Goal: Information Seeking & Learning: Check status

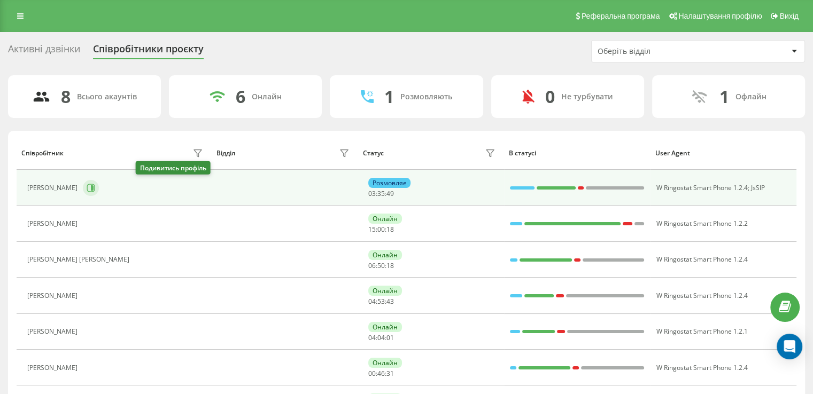
click at [95, 189] on icon at bounding box center [91, 188] width 8 height 8
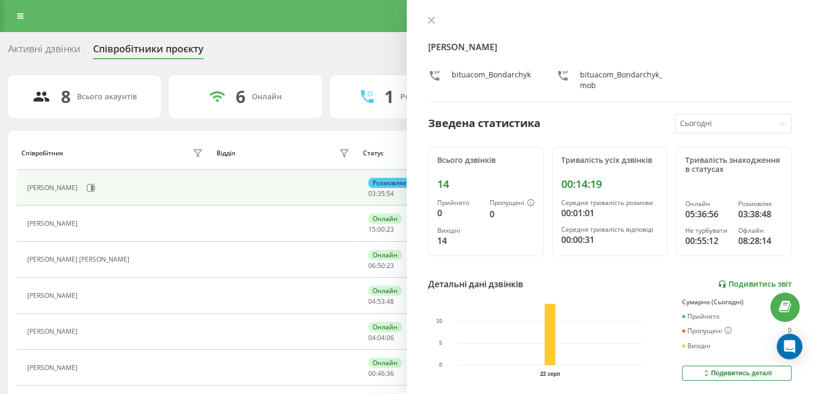
click at [757, 282] on link "Подивитись звіт" at bounding box center [755, 284] width 74 height 9
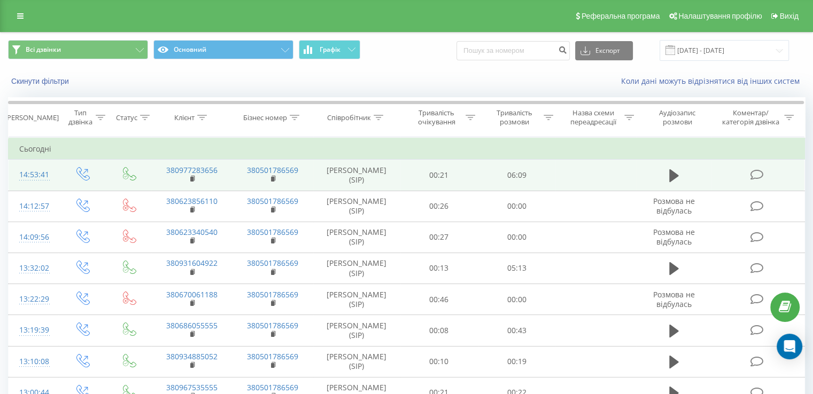
click at [579, 183] on td at bounding box center [595, 175] width 81 height 31
click at [330, 183] on td "[PERSON_NAME] (SIP)" at bounding box center [356, 175] width 87 height 31
click at [414, 167] on td "00:21" at bounding box center [439, 175] width 78 height 31
drag, startPoint x: 417, startPoint y: 167, endPoint x: 439, endPoint y: 174, distance: 22.3
click at [418, 167] on td "00:21" at bounding box center [439, 175] width 78 height 31
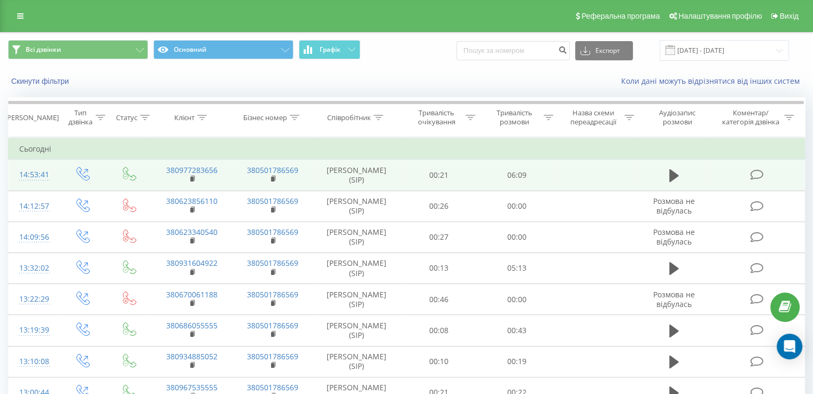
click at [760, 181] on icon at bounding box center [756, 174] width 13 height 11
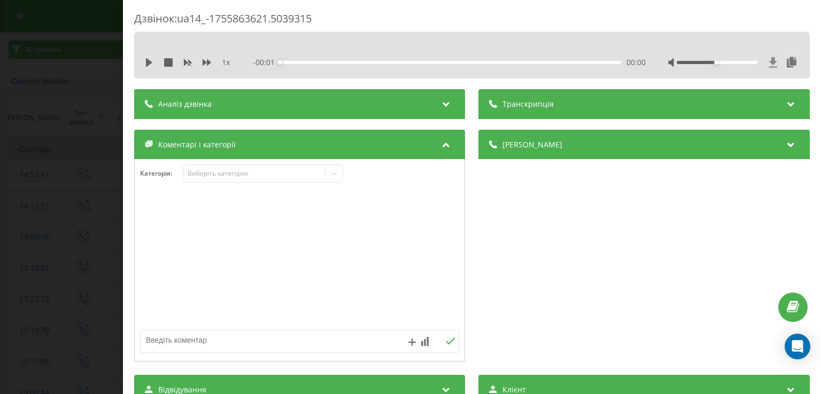
click at [769, 66] on icon at bounding box center [773, 62] width 9 height 11
click at [769, 63] on icon at bounding box center [773, 62] width 8 height 10
click at [786, 61] on icon at bounding box center [792, 62] width 13 height 11
click at [769, 66] on icon at bounding box center [773, 62] width 9 height 11
click at [145, 63] on icon at bounding box center [149, 62] width 9 height 9
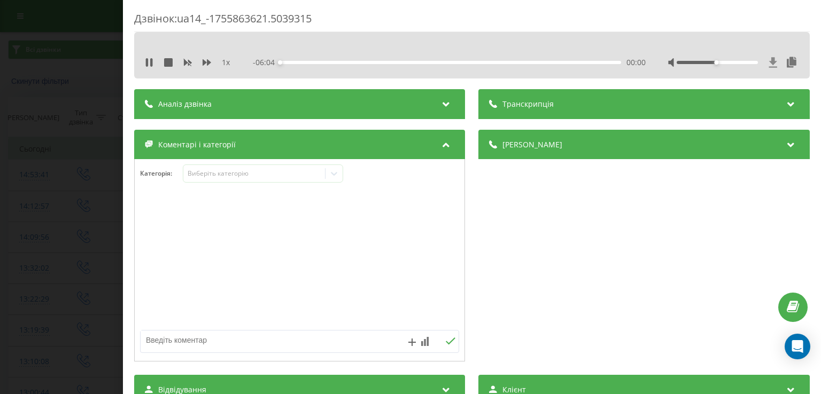
click at [769, 60] on icon at bounding box center [773, 62] width 9 height 11
click at [147, 57] on div "1 x" at bounding box center [193, 62] width 96 height 11
click at [150, 60] on icon at bounding box center [151, 62] width 2 height 9
click at [564, 107] on div "Транскрипція" at bounding box center [644, 104] width 331 height 30
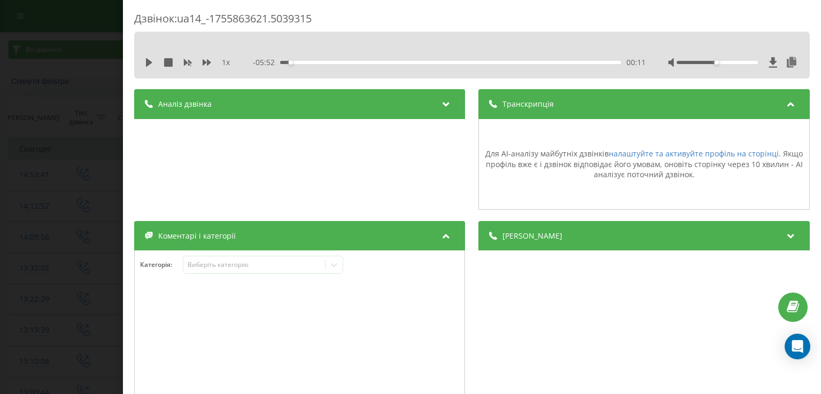
click at [564, 107] on div "Транскрипція" at bounding box center [644, 104] width 331 height 30
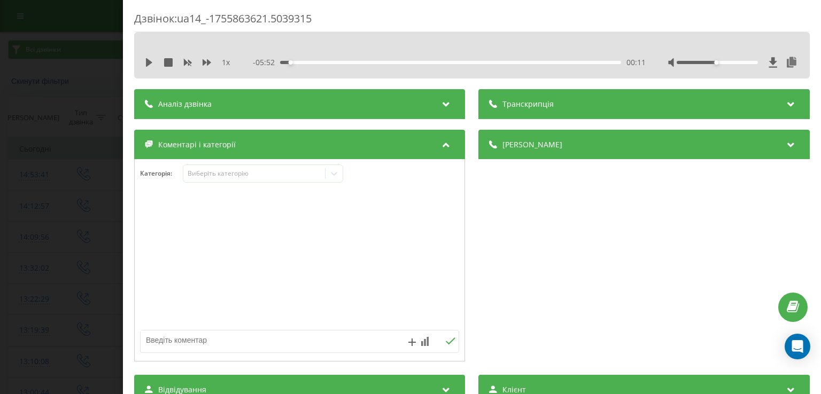
click at [405, 101] on div "Аналіз дзвінка" at bounding box center [299, 104] width 331 height 30
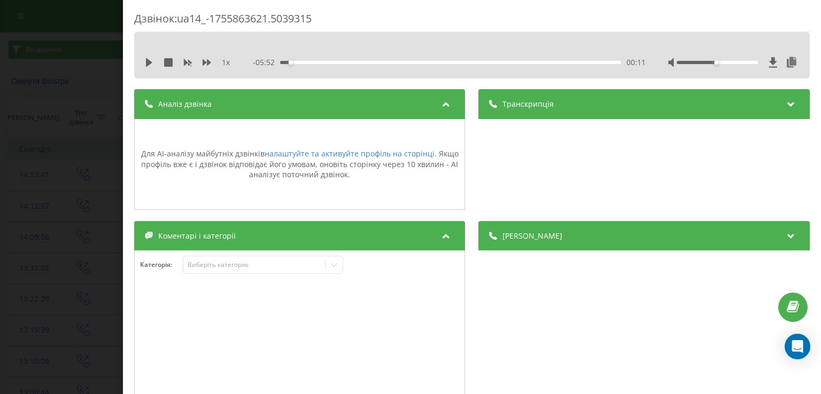
click at [405, 101] on div "Аналіз дзвінка" at bounding box center [299, 104] width 331 height 30
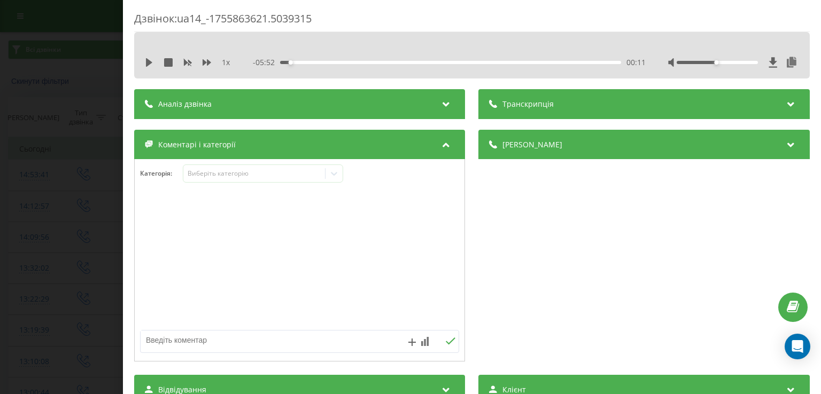
click at [509, 149] on span "[PERSON_NAME]" at bounding box center [533, 145] width 60 height 11
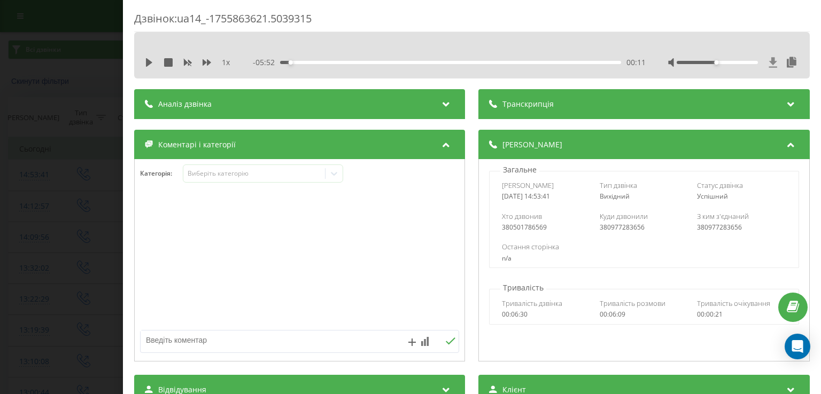
click at [769, 58] on icon at bounding box center [773, 62] width 9 height 11
click at [769, 63] on icon at bounding box center [773, 62] width 8 height 10
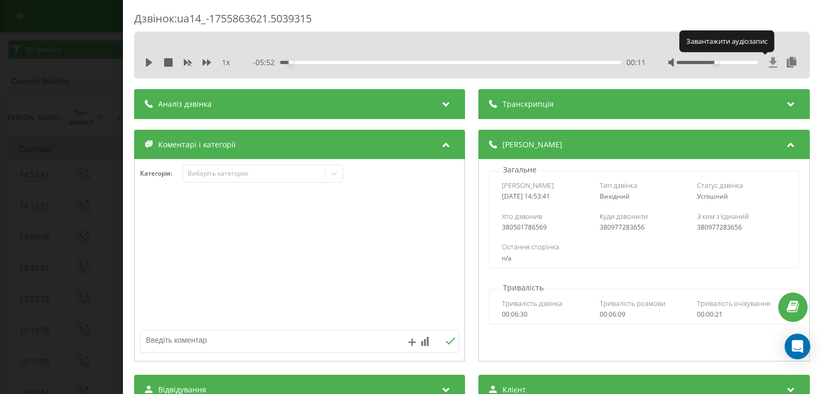
click at [769, 63] on icon at bounding box center [773, 62] width 8 height 10
drag, startPoint x: 772, startPoint y: 1, endPoint x: 499, endPoint y: 19, distance: 274.3
click at [499, 19] on div "Дзвінок : ua14_-1755863621.5039315" at bounding box center [472, 21] width 676 height 21
click at [769, 65] on icon at bounding box center [773, 62] width 9 height 11
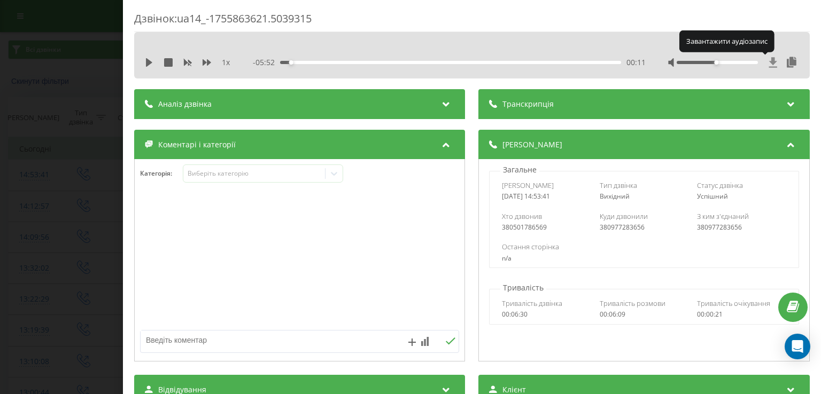
click at [769, 64] on icon at bounding box center [773, 62] width 9 height 11
click at [769, 65] on icon at bounding box center [773, 62] width 9 height 11
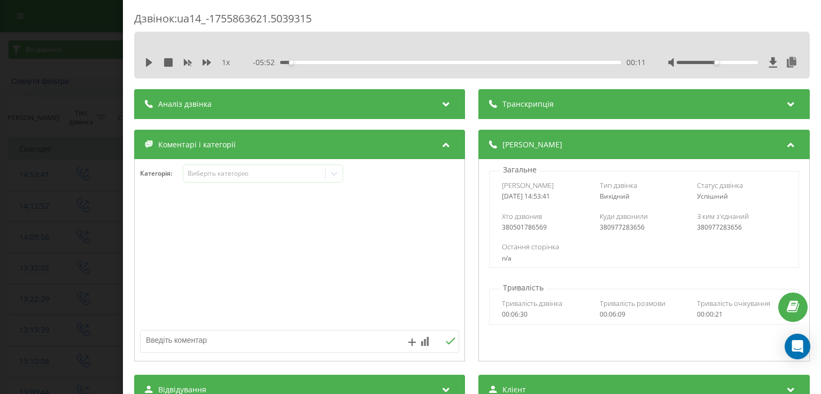
click at [143, 61] on div "1 x - 05:52 00:11 00:11" at bounding box center [472, 63] width 660 height 16
click at [148, 56] on div "1 x - 05:52 00:11 00:11" at bounding box center [472, 63] width 660 height 16
click at [152, 59] on icon at bounding box center [149, 62] width 9 height 9
